Goal: Transaction & Acquisition: Purchase product/service

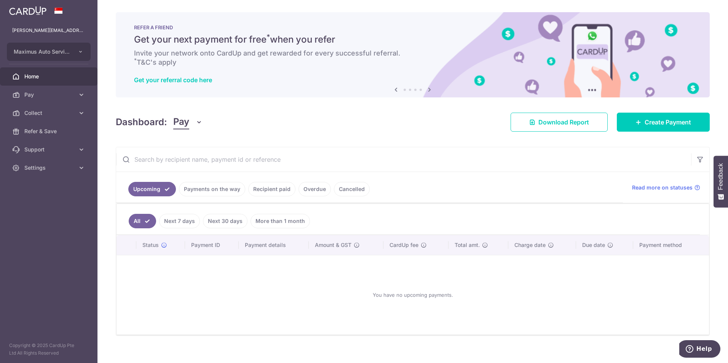
click at [27, 74] on span "Home" at bounding box center [49, 77] width 50 height 8
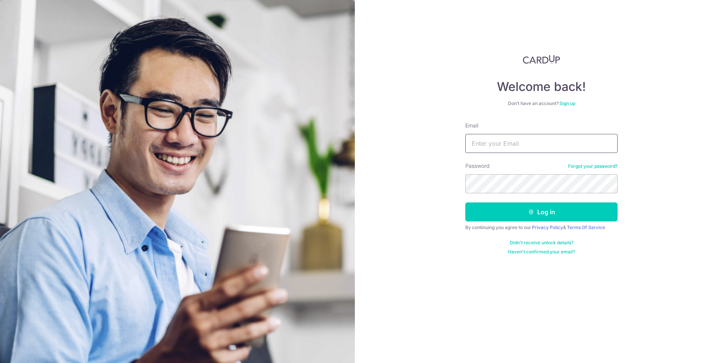
click at [529, 143] on input "Email" at bounding box center [541, 143] width 152 height 19
type input "[PERSON_NAME][EMAIL_ADDRESS][DOMAIN_NAME]"
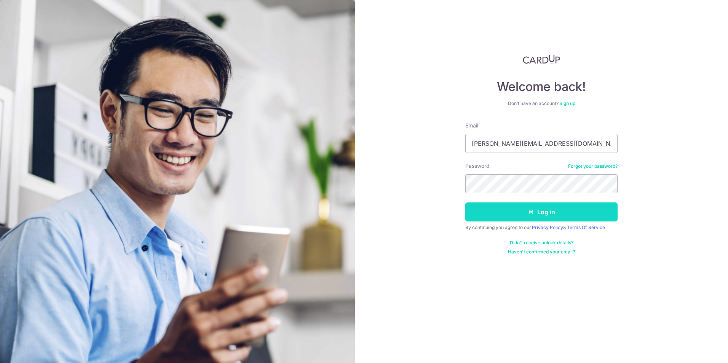
click at [534, 217] on button "Log in" at bounding box center [541, 211] width 152 height 19
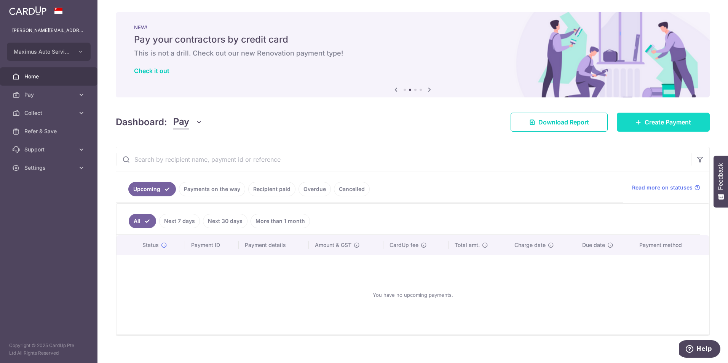
click at [654, 121] on span "Create Payment" at bounding box center [667, 122] width 46 height 9
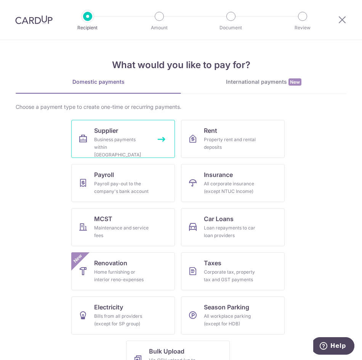
click at [153, 156] on link "Supplier Business payments within Singapore" at bounding box center [123, 139] width 104 height 38
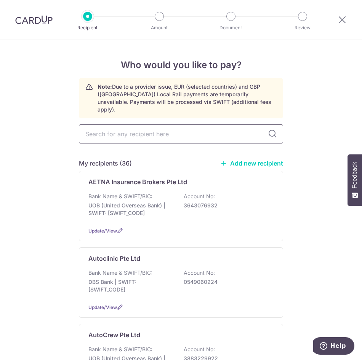
click at [184, 124] on input "text" at bounding box center [181, 133] width 204 height 19
type input "lee"
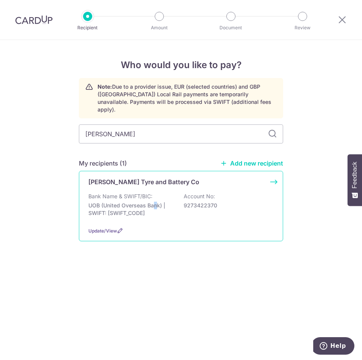
click at [124, 202] on p "UOB (United Overseas Bank) | SWIFT: UOVBSGSGXXX" at bounding box center [130, 209] width 85 height 15
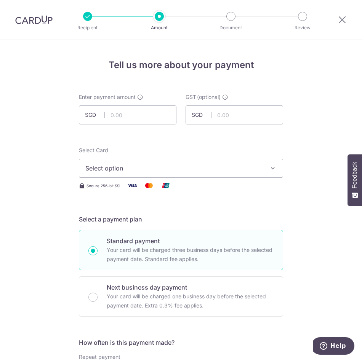
drag, startPoint x: 0, startPoint y: 0, endPoint x: 151, endPoint y: 103, distance: 183.0
click at [151, 103] on div "Enter payment amount SGD" at bounding box center [127, 108] width 97 height 31
click at [124, 122] on input "text" at bounding box center [127, 114] width 97 height 19
type input "4,022.10"
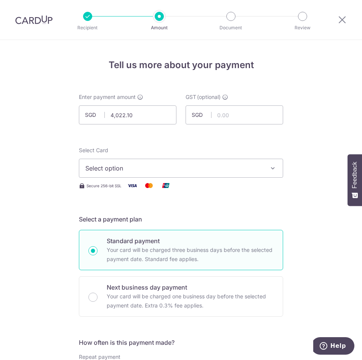
click at [105, 165] on span "Select option" at bounding box center [173, 168] width 177 height 9
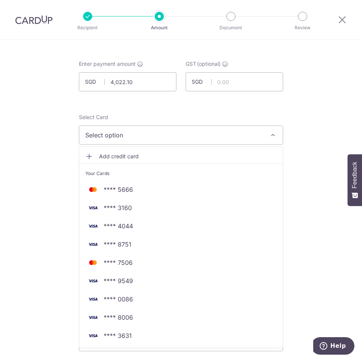
scroll to position [114, 0]
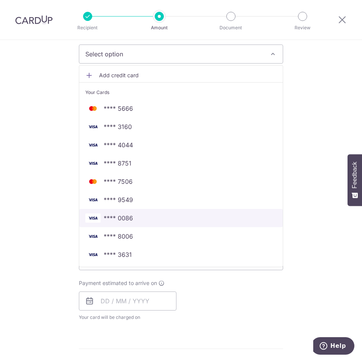
click at [107, 215] on span "**** 0086" at bounding box center [118, 217] width 29 height 9
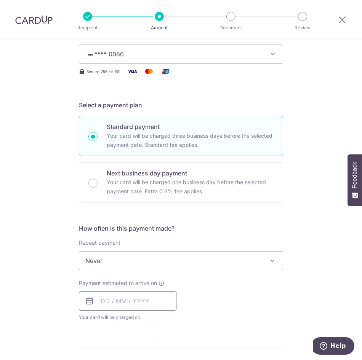
click at [127, 304] on input "text" at bounding box center [127, 301] width 97 height 19
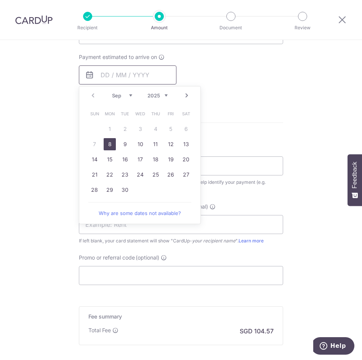
scroll to position [343, 0]
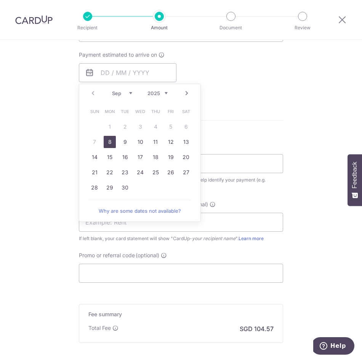
click at [104, 141] on link "8" at bounding box center [110, 142] width 12 height 12
type input "08/09/2025"
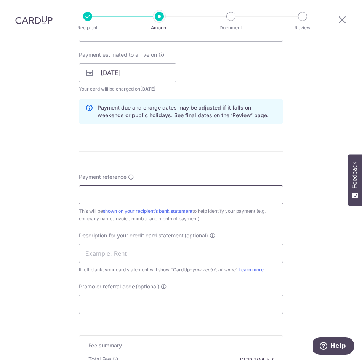
click at [174, 200] on input "Payment reference" at bounding box center [181, 194] width 204 height 19
type input "Maximus July25"
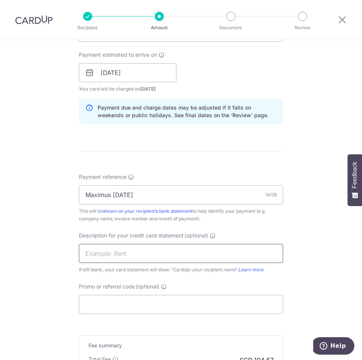
click at [157, 255] on input "text" at bounding box center [181, 253] width 204 height 19
type input "[PERSON_NAME]"
click at [25, 277] on div "Tell us more about your payment Enter payment amount SGD 4,022.10 4022.10 GST (…" at bounding box center [181, 84] width 362 height 774
click at [96, 299] on input "Promo or referral code (optional)" at bounding box center [181, 304] width 204 height 19
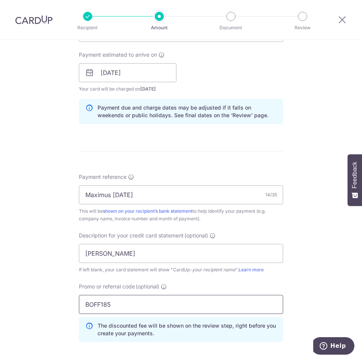
scroll to position [488, 0]
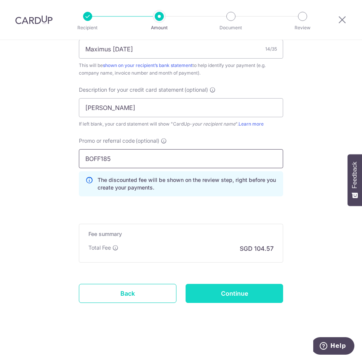
type input "BOFF185"
click at [247, 295] on input "Continue" at bounding box center [233, 293] width 97 height 19
type input "Create Schedule"
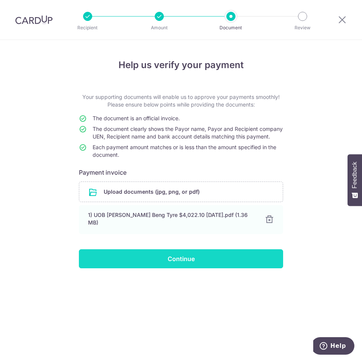
click at [230, 266] on input "Continue" at bounding box center [181, 258] width 204 height 19
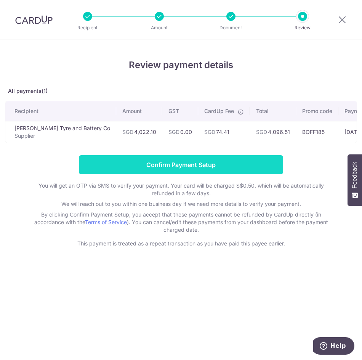
click at [186, 171] on input "Confirm Payment Setup" at bounding box center [181, 164] width 204 height 19
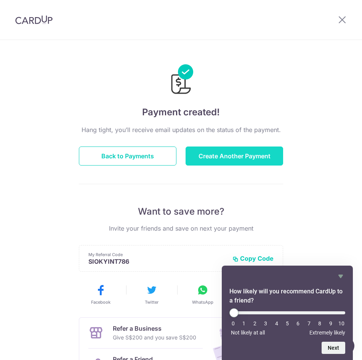
click at [256, 151] on button "Create Another Payment" at bounding box center [233, 156] width 97 height 19
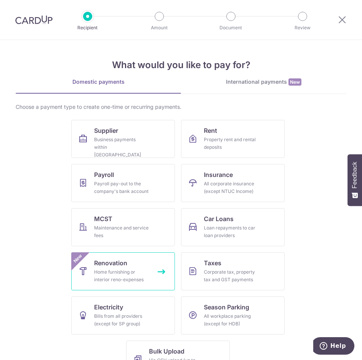
click at [148, 282] on link "Renovation Home furnishing or interior reno-expenses New" at bounding box center [123, 271] width 104 height 38
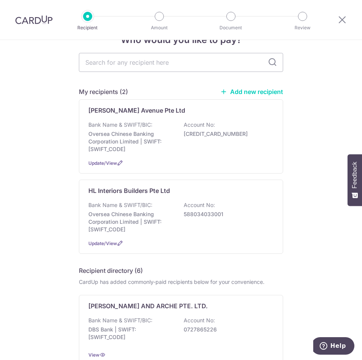
scroll to position [38, 0]
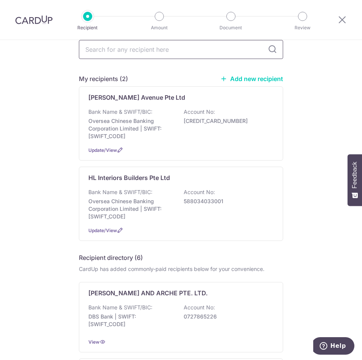
click at [215, 46] on input "text" at bounding box center [181, 49] width 204 height 19
type input "M"
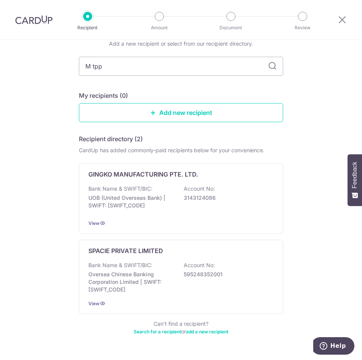
type input "M tppl"
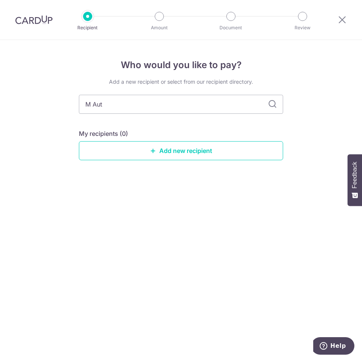
type input "M Auto"
click at [29, 14] on div at bounding box center [34, 20] width 68 height 40
click at [27, 17] on img at bounding box center [33, 19] width 37 height 9
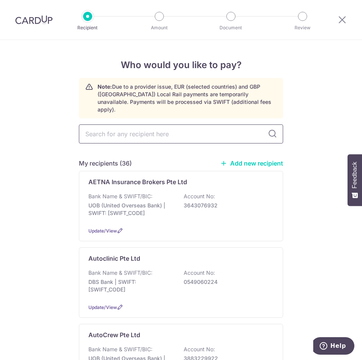
click at [134, 125] on input "text" at bounding box center [181, 133] width 204 height 19
type input "M auto"
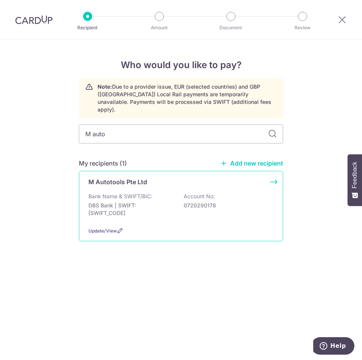
click at [132, 193] on p "Bank Name & SWIFT/BIC:" at bounding box center [120, 197] width 64 height 8
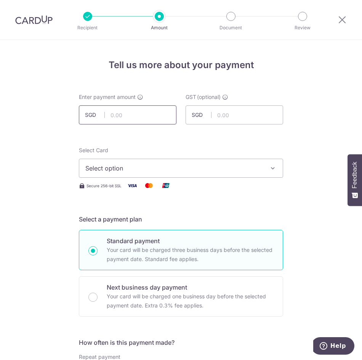
click at [134, 113] on input "text" at bounding box center [127, 114] width 97 height 19
type input "5,434.40"
click at [119, 166] on span "Select option" at bounding box center [173, 168] width 177 height 9
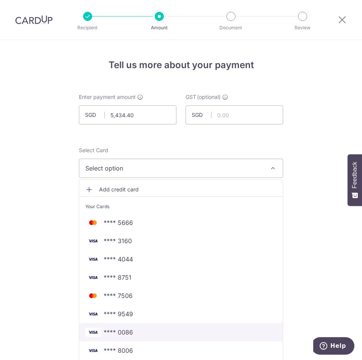
click at [123, 329] on span "**** 0086" at bounding box center [118, 332] width 29 height 9
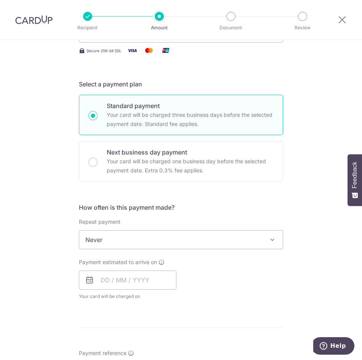
scroll to position [152, 0]
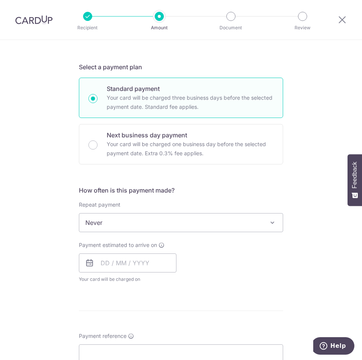
click at [129, 231] on span "Never" at bounding box center [180, 222] width 203 height 18
click at [127, 261] on input "text" at bounding box center [127, 262] width 97 height 19
click at [110, 329] on link "8" at bounding box center [110, 332] width 12 height 12
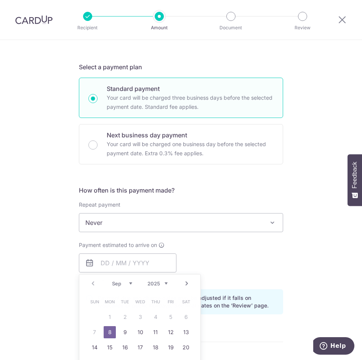
type input "08/09/2025"
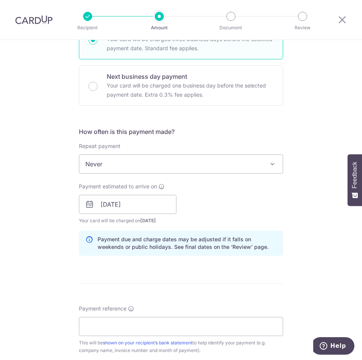
scroll to position [304, 0]
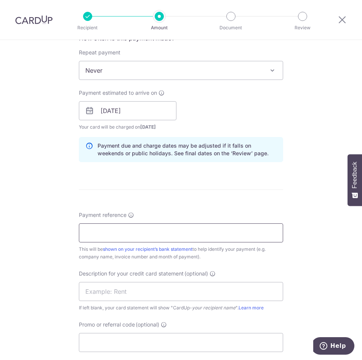
click at [121, 229] on input "Payment reference" at bounding box center [181, 232] width 204 height 19
type input "Maximus July25"
type input "LeeBeng Tyres"
type input "BOFF185"
drag, startPoint x: 112, startPoint y: 232, endPoint x: 168, endPoint y: 242, distance: 57.2
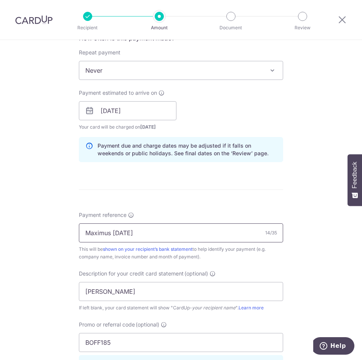
click at [168, 242] on input "Maximus July25" at bounding box center [181, 232] width 204 height 19
type input "Maximus INV25080116, 70114 1of3"
drag, startPoint x: 145, startPoint y: 290, endPoint x: 35, endPoint y: 276, distance: 110.6
click at [35, 276] on div "Tell us more about your payment Enter payment amount SGD 5,434.40 5434.40 GST (…" at bounding box center [181, 140] width 362 height 808
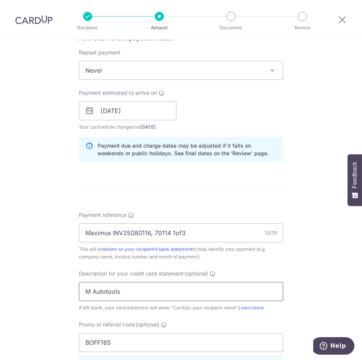
scroll to position [488, 0]
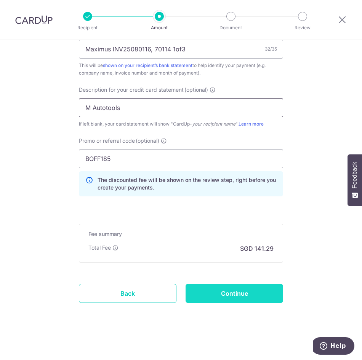
type input "M Autotools"
click at [231, 291] on input "Continue" at bounding box center [233, 293] width 97 height 19
type input "Create Schedule"
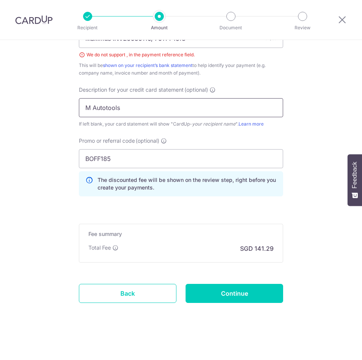
scroll to position [423, 0]
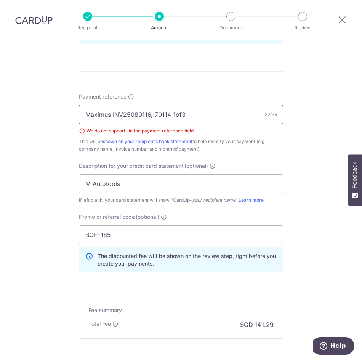
click at [149, 116] on input "Maximus INV25080116, 70114 1of3" at bounding box center [181, 114] width 204 height 19
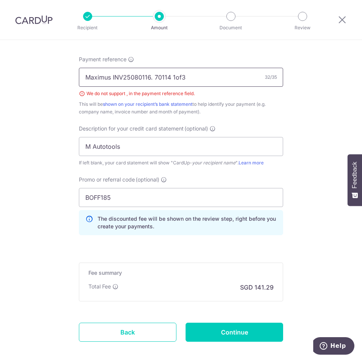
scroll to position [499, 0]
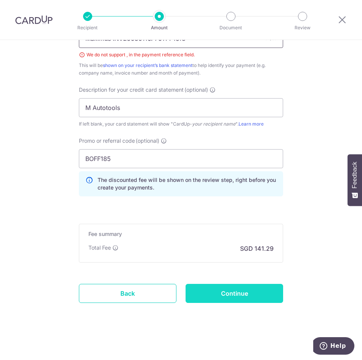
type input "Maximus INV25080116. 70114 1of3"
click at [251, 289] on input "Continue" at bounding box center [233, 293] width 97 height 19
type input "Create Schedule"
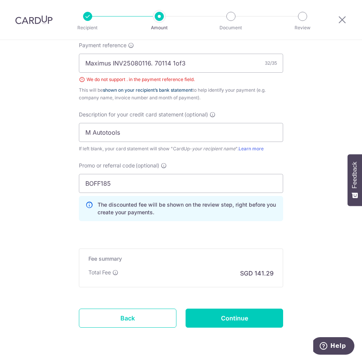
scroll to position [461, 0]
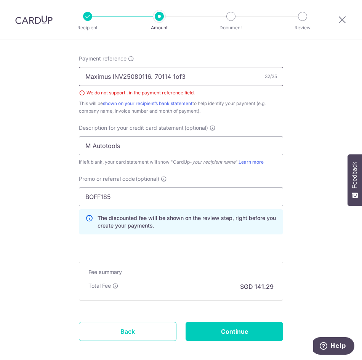
click at [150, 76] on input "Maximus INV25080116. 70114 1of3" at bounding box center [181, 76] width 204 height 19
type input "Maximus INV25080116 n 70114 1of3"
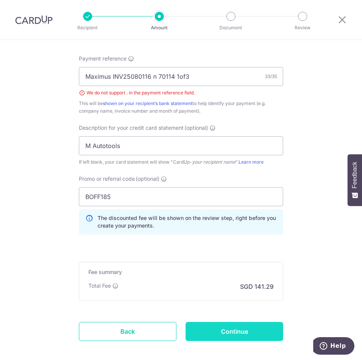
click at [233, 337] on input "Continue" at bounding box center [233, 331] width 97 height 19
type input "Create Schedule"
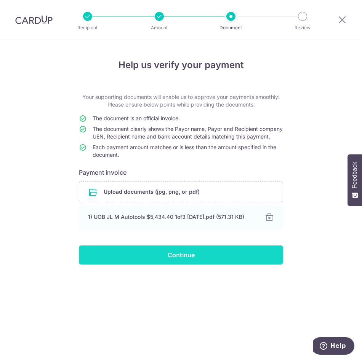
click at [198, 264] on input "Continue" at bounding box center [181, 254] width 204 height 19
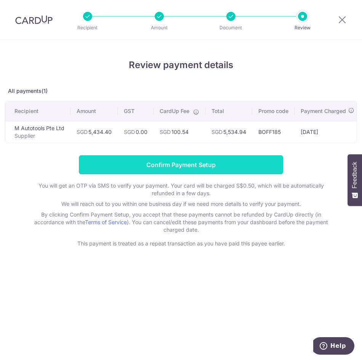
click at [200, 168] on input "Confirm Payment Setup" at bounding box center [181, 164] width 204 height 19
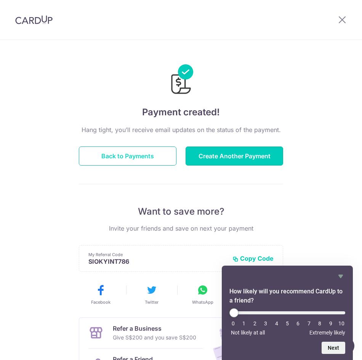
drag, startPoint x: 208, startPoint y: 155, endPoint x: 158, endPoint y: 151, distance: 50.3
click at [208, 155] on button "Create Another Payment" at bounding box center [233, 156] width 97 height 19
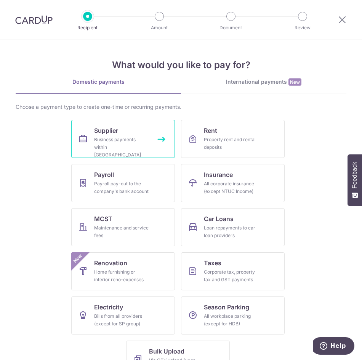
click at [140, 142] on div "Business payments within [GEOGRAPHIC_DATA]" at bounding box center [121, 147] width 55 height 23
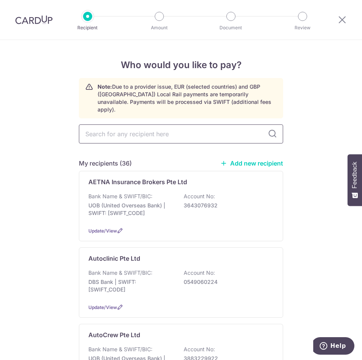
click at [199, 131] on input "text" at bounding box center [181, 133] width 204 height 19
type input "inn"
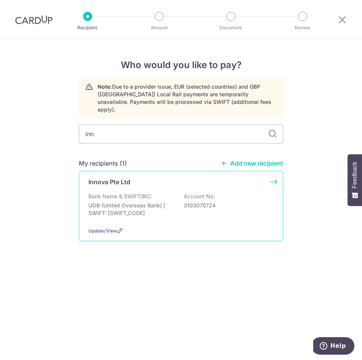
click at [121, 193] on p "Bank Name & SWIFT/BIC:" at bounding box center [120, 197] width 64 height 8
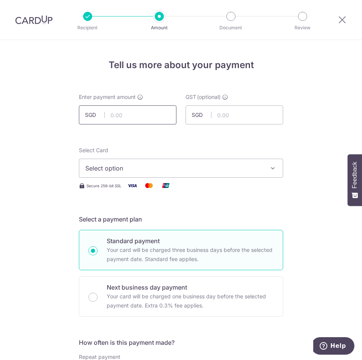
click at [132, 112] on input "text" at bounding box center [127, 114] width 97 height 19
type input "1,035.50"
click at [119, 173] on button "Select option" at bounding box center [181, 168] width 204 height 19
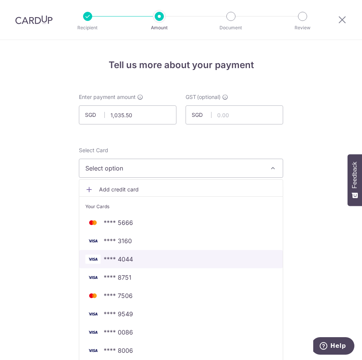
drag, startPoint x: 121, startPoint y: 260, endPoint x: 121, endPoint y: 265, distance: 4.9
click at [121, 260] on span "**** 4044" at bounding box center [118, 259] width 29 height 9
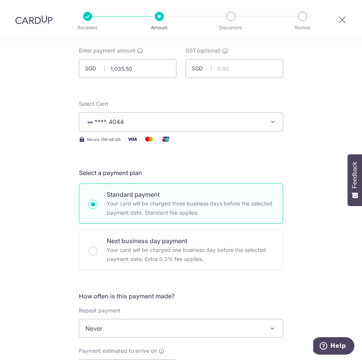
scroll to position [190, 0]
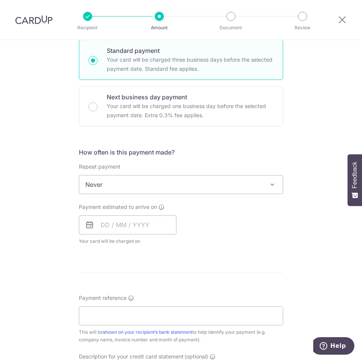
click at [117, 183] on span "Never" at bounding box center [180, 184] width 203 height 18
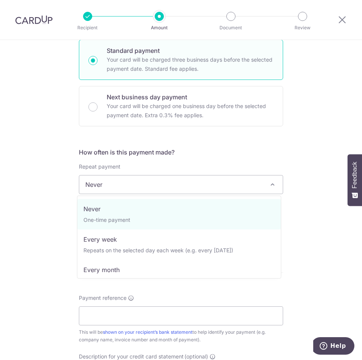
click at [117, 183] on span "Never" at bounding box center [180, 184] width 203 height 18
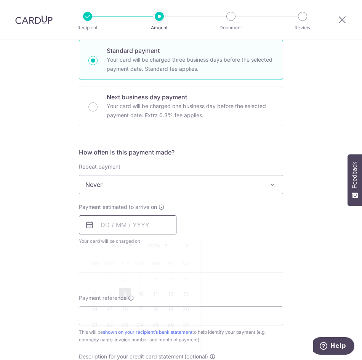
click at [104, 222] on input "text" at bounding box center [127, 224] width 97 height 19
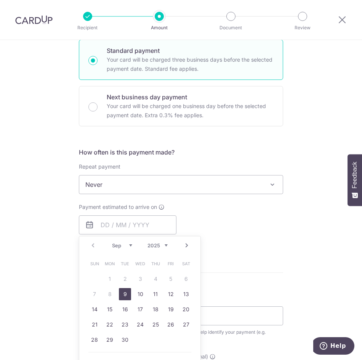
click at [123, 297] on link "9" at bounding box center [125, 294] width 12 height 12
type input "[DATE]"
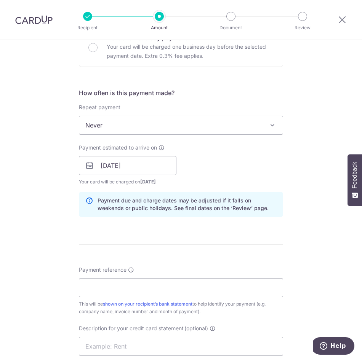
scroll to position [381, 0]
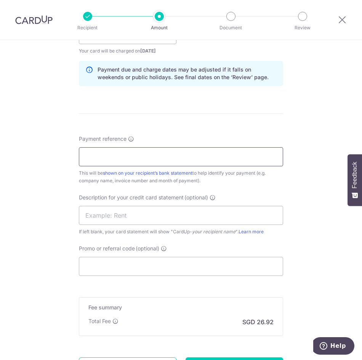
click at [97, 159] on input "Payment reference" at bounding box center [181, 156] width 204 height 19
type input "Maximus 00007255"
click at [104, 217] on input "text" at bounding box center [181, 215] width 204 height 19
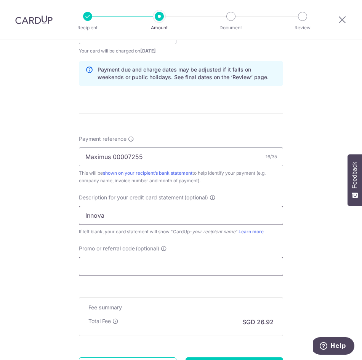
type input "Innova"
click at [107, 267] on input "Promo or referral code (optional)" at bounding box center [181, 266] width 204 height 19
type input "BOFF185"
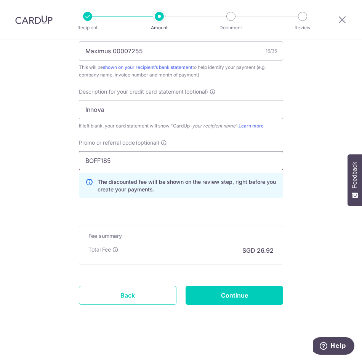
scroll to position [488, 0]
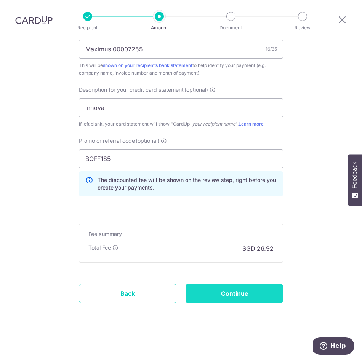
click at [257, 290] on input "Continue" at bounding box center [233, 293] width 97 height 19
type input "Create Schedule"
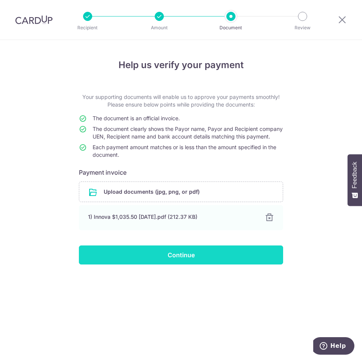
click at [143, 264] on input "Continue" at bounding box center [181, 254] width 204 height 19
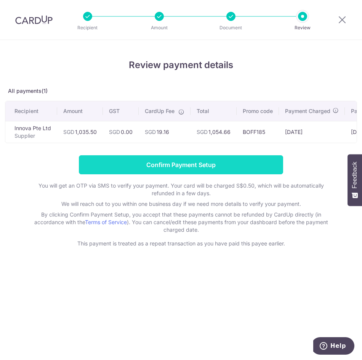
click at [207, 167] on input "Confirm Payment Setup" at bounding box center [181, 164] width 204 height 19
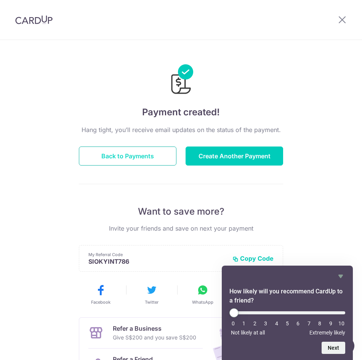
click at [143, 151] on button "Back to Payments" at bounding box center [127, 156] width 97 height 19
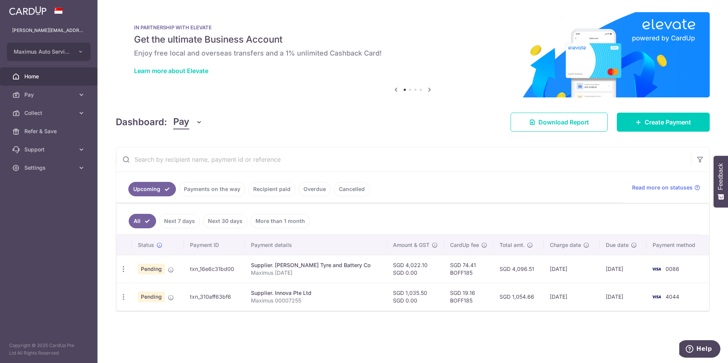
click at [199, 186] on link "Payments on the way" at bounding box center [212, 189] width 66 height 14
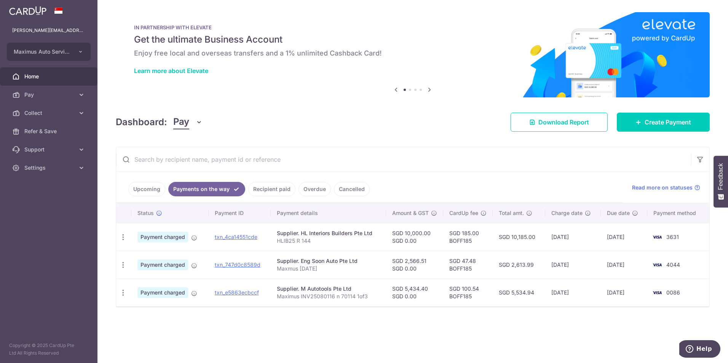
click at [151, 194] on link "Upcoming" at bounding box center [146, 189] width 37 height 14
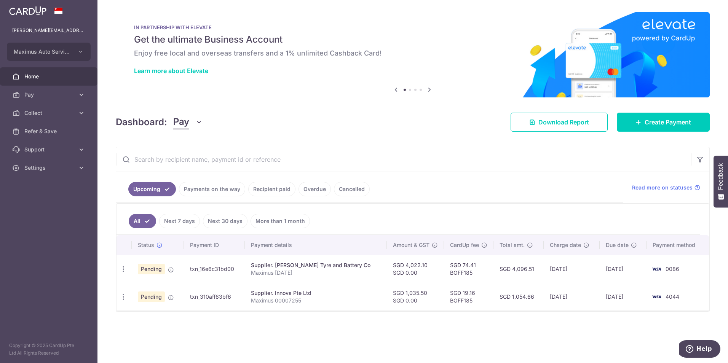
click at [200, 190] on link "Payments on the way" at bounding box center [212, 189] width 66 height 14
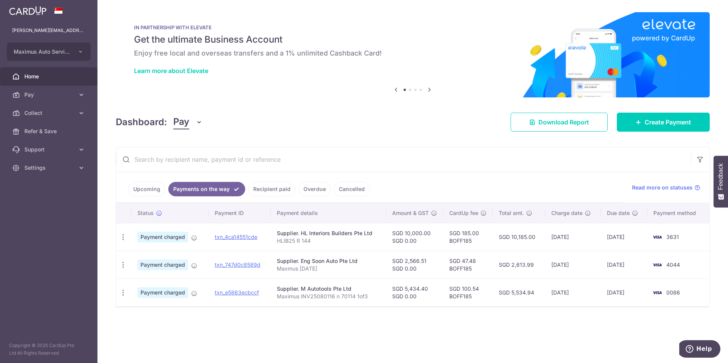
click at [149, 194] on link "Upcoming" at bounding box center [146, 189] width 37 height 14
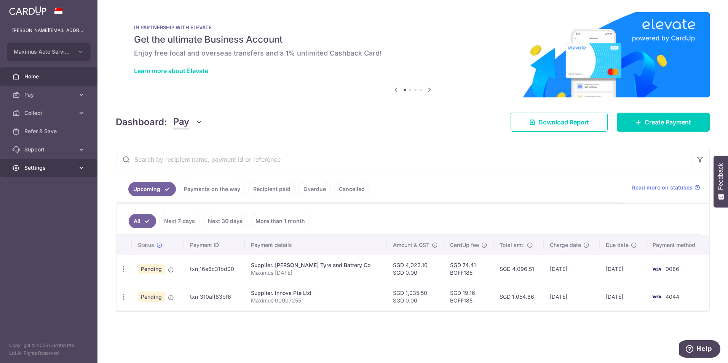
click at [49, 171] on span "Settings" at bounding box center [49, 168] width 50 height 8
click at [38, 205] on span "Logout" at bounding box center [49, 205] width 50 height 8
